Goal: Task Accomplishment & Management: Use online tool/utility

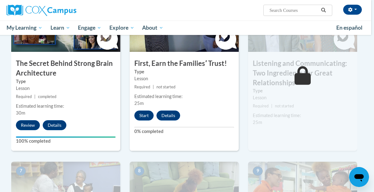
scroll to position [370, 3]
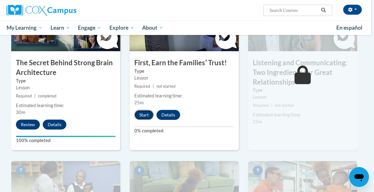
click at [147, 114] on button "Start" at bounding box center [143, 115] width 19 height 10
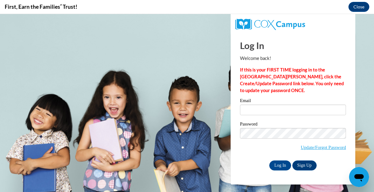
scroll to position [0, 0]
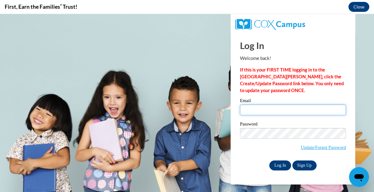
type input "[EMAIL_ADDRESS][DOMAIN_NAME]"
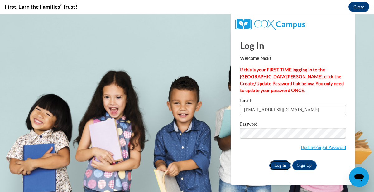
click at [277, 162] on input "Log In" at bounding box center [280, 165] width 22 height 10
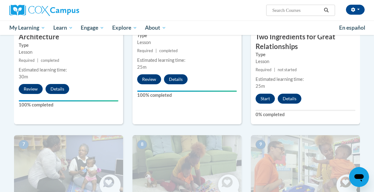
scroll to position [406, 0]
click at [263, 101] on button "Start" at bounding box center [264, 99] width 19 height 10
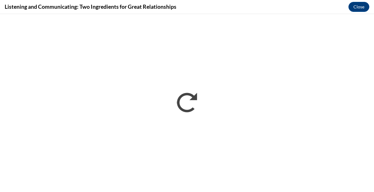
scroll to position [0, 0]
